Goal: Navigation & Orientation: Go to known website

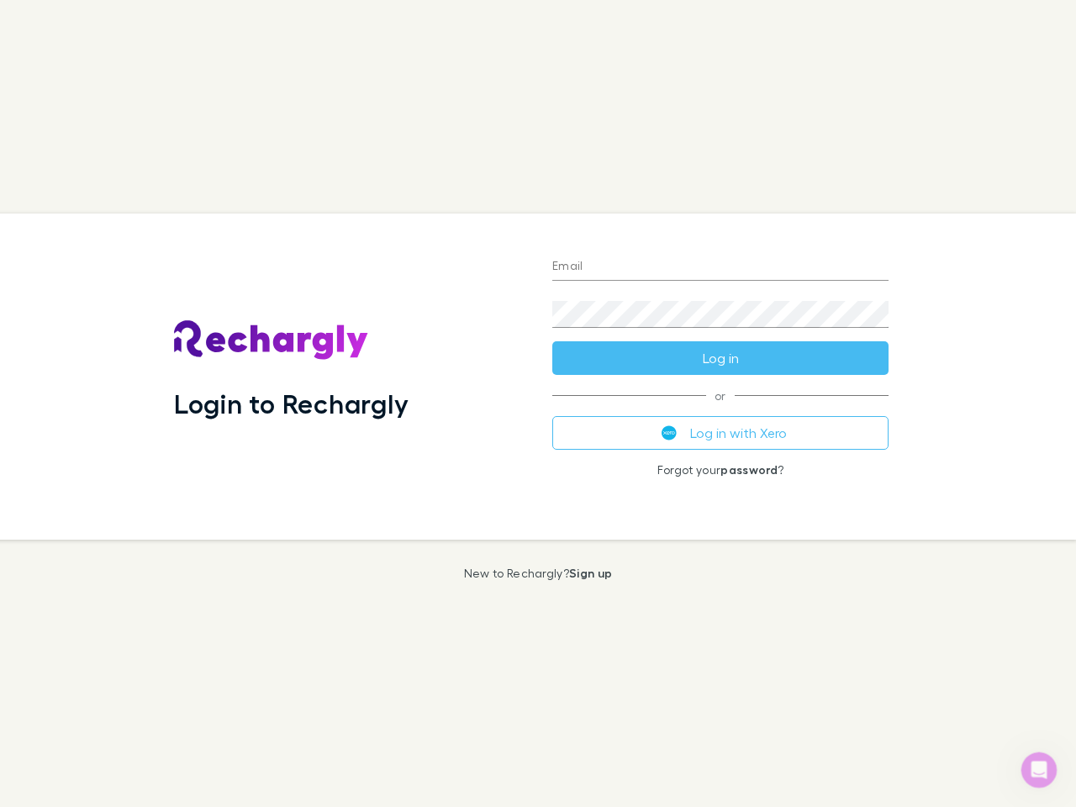
click at [538, 403] on div "Login to Rechargly" at bounding box center [349, 376] width 378 height 326
click at [720, 267] on input "Email" at bounding box center [720, 267] width 336 height 27
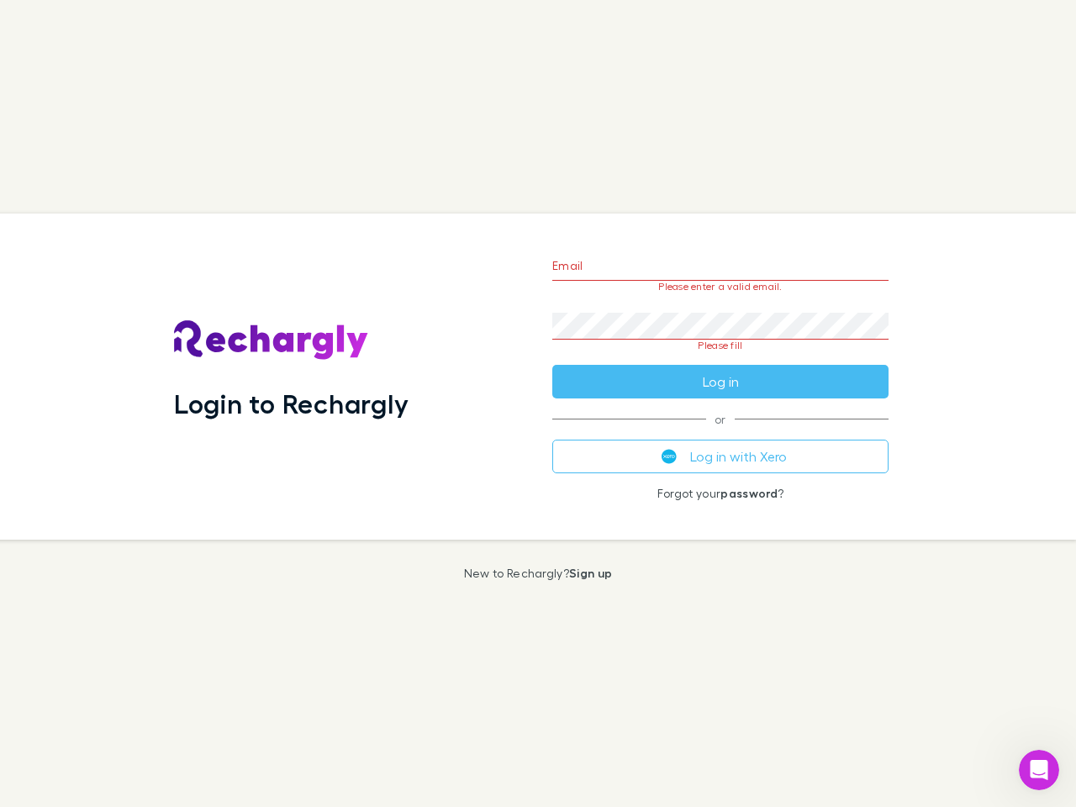
click at [720, 358] on form "Email Please enter a valid email. Password Please fill Log in" at bounding box center [720, 319] width 336 height 158
click at [720, 433] on div "Email Please enter a valid email. Password Please fill Log in or Log in with Xe…" at bounding box center [720, 376] width 363 height 326
click at [1039, 770] on icon "Open Intercom Messenger" at bounding box center [1039, 770] width 28 height 28
